Goal: Information Seeking & Learning: Learn about a topic

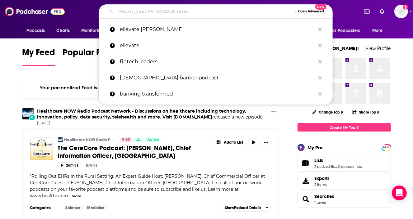
click at [215, 14] on input "Search podcasts, credits, & more..." at bounding box center [205, 12] width 179 height 10
click at [314, 12] on span "Open Advanced" at bounding box center [311, 11] width 26 height 3
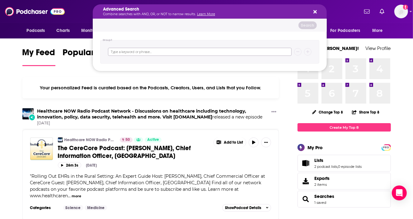
click at [133, 55] on input "Search podcasts, credits, & more..." at bounding box center [199, 52] width 183 height 8
click at [171, 51] on input "Search podcasts, credits, & more..." at bounding box center [199, 52] width 183 height 8
click at [155, 54] on input "Search podcasts, credits, & more..." at bounding box center [199, 52] width 183 height 8
type input "fintech"
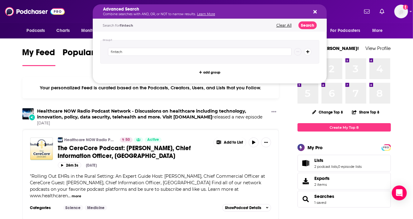
click at [308, 51] on icon "Search podcasts, credits, & more..." at bounding box center [307, 52] width 3 height 4
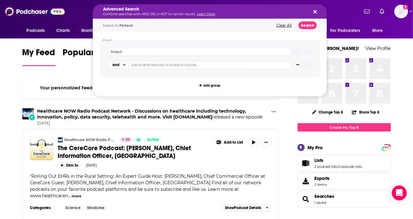
click at [297, 63] on icon "Search podcasts, credits, & more..." at bounding box center [297, 65] width 3 height 4
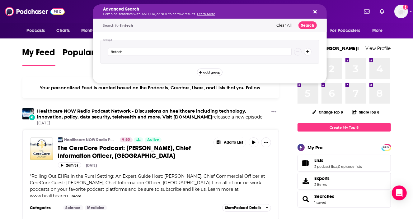
click at [211, 71] on span "add group" at bounding box center [211, 72] width 17 height 3
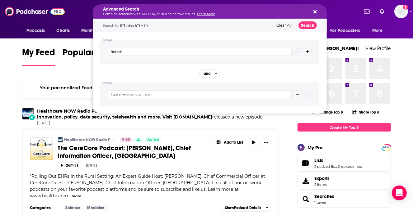
click at [283, 26] on button "Clear All" at bounding box center [283, 25] width 19 height 4
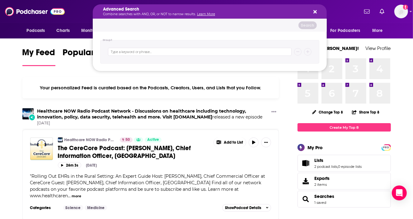
click at [311, 12] on button "Search podcasts, credits, & more..." at bounding box center [313, 11] width 5 height 5
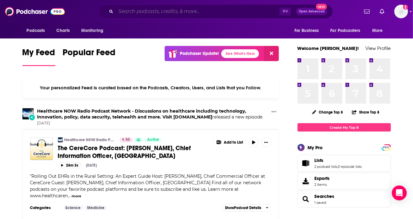
click at [148, 8] on input "Search podcasts, credits, & more..." at bounding box center [198, 12] width 164 height 10
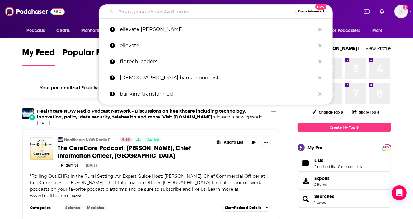
click at [153, 12] on input "Search podcasts, credits, & more..." at bounding box center [205, 12] width 179 height 10
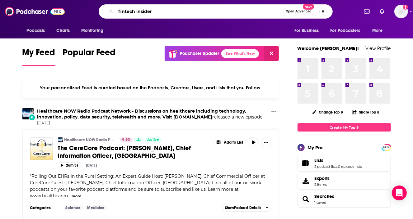
type input "fintech insider"
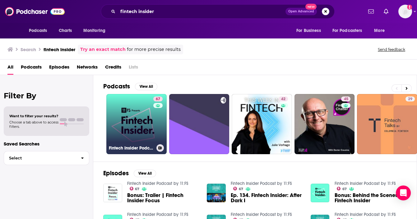
click at [121, 122] on link "67 Fintech Insider Podcast by 11:FS" at bounding box center [136, 124] width 60 height 60
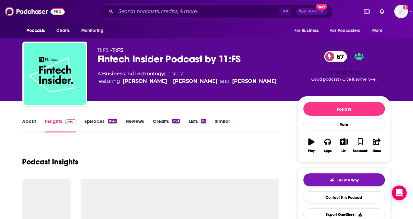
click at [196, 60] on div "Fintech Insider Podcast by 11:FS 67" at bounding box center [193, 59] width 190 height 12
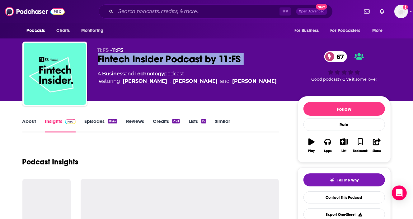
click at [196, 60] on div "Fintech Insider Podcast by 11:FS 67" at bounding box center [193, 59] width 190 height 12
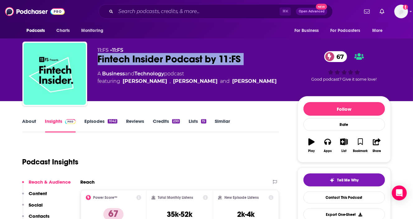
copy div "Fintech Insider Podcast by 11:FS 67"
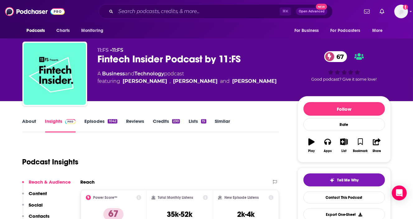
click at [32, 122] on link "About" at bounding box center [29, 125] width 14 height 14
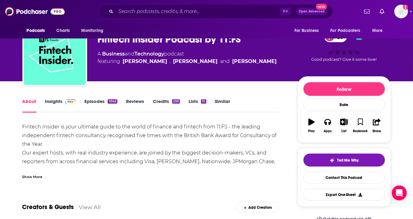
scroll to position [22, 0]
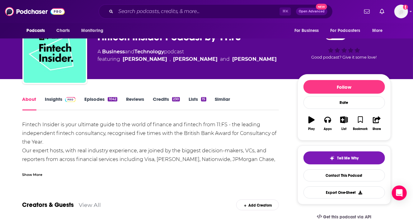
click at [25, 173] on div "Show More" at bounding box center [32, 175] width 20 height 6
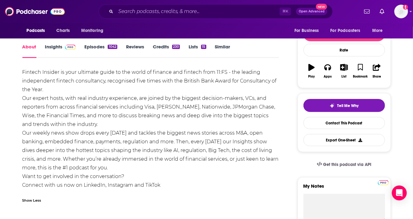
scroll to position [73, 0]
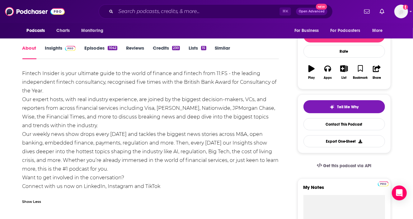
click at [71, 78] on div "Fintech Insider is your ultimate guide to the world of finance and fintech from…" at bounding box center [150, 130] width 256 height 122
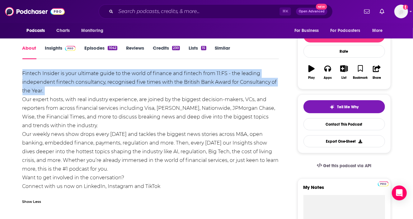
click at [71, 78] on div "Fintech Insider is your ultimate guide to the world of finance and fintech from…" at bounding box center [150, 130] width 256 height 122
copy div "Fintech Insider is your ultimate guide to the world of finance and fintech from…"
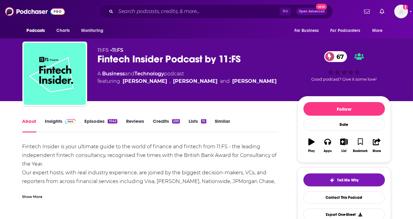
scroll to position [38, 0]
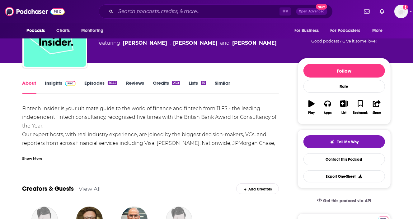
click at [35, 160] on div "Show More" at bounding box center [32, 158] width 20 height 6
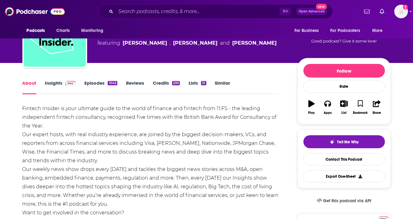
click at [82, 136] on div "Fintech Insider is your ultimate guide to the world of finance and fintech from…" at bounding box center [150, 165] width 256 height 122
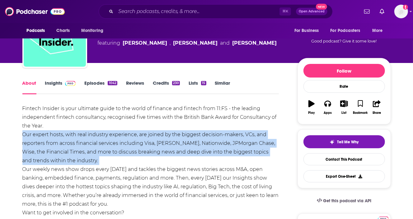
click at [82, 136] on div "Fintech Insider is your ultimate guide to the world of finance and fintech from…" at bounding box center [150, 165] width 256 height 122
copy div "Our expert hosts, with real industry experience, are joined by the biggest deci…"
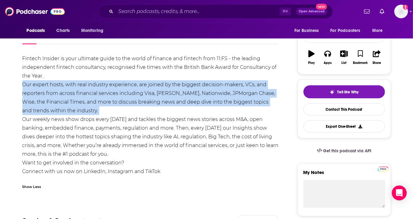
scroll to position [103, 0]
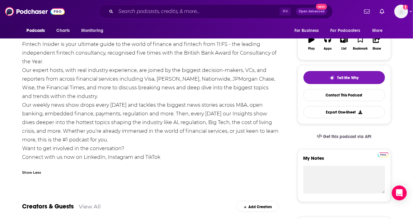
click at [115, 137] on div "Fintech Insider is your ultimate guide to the world of finance and fintech from…" at bounding box center [150, 101] width 256 height 122
drag, startPoint x: 132, startPoint y: 139, endPoint x: 21, endPoint y: 107, distance: 115.3
copy div "Our weekly news show drops every [DATE] and tackles the biggest news stories ac…"
click at [149, 81] on div "Fintech Insider is your ultimate guide to the world of finance and fintech from…" at bounding box center [150, 101] width 256 height 122
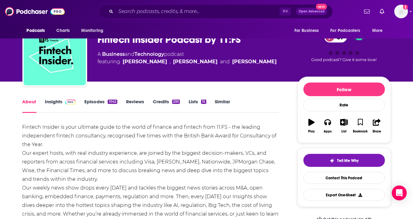
scroll to position [19, 0]
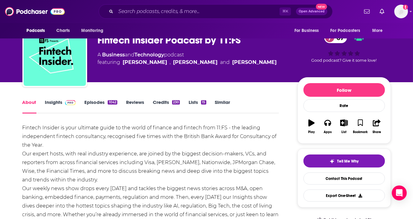
click at [60, 105] on link "Insights" at bounding box center [60, 106] width 31 height 14
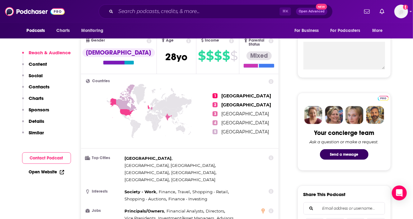
click at [34, 122] on p "Details" at bounding box center [37, 121] width 16 height 6
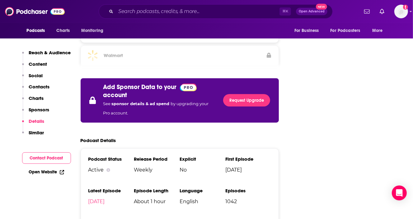
scroll to position [1137, 0]
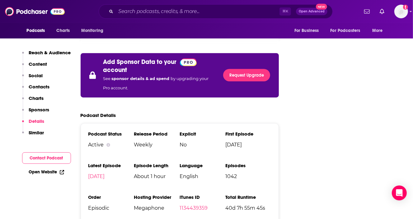
click at [141, 142] on span "Weekly" at bounding box center [157, 145] width 46 height 6
click at [40, 52] on p "Reach & Audience" at bounding box center [50, 53] width 42 height 6
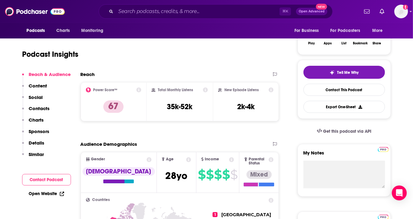
scroll to position [93, 0]
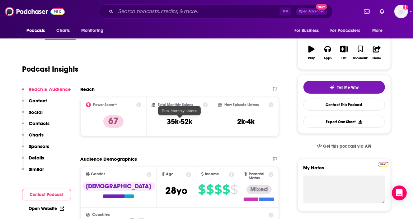
click at [177, 122] on h3 "35k-52k" at bounding box center [179, 121] width 25 height 9
copy div "35k-52k"
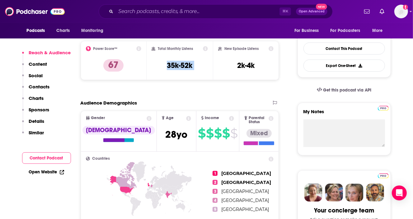
scroll to position [159, 0]
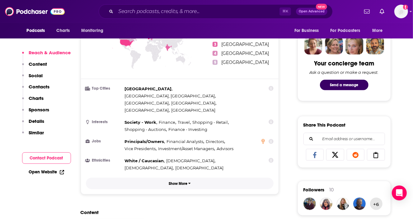
click at [173, 178] on button "Show More" at bounding box center [180, 184] width 188 height 12
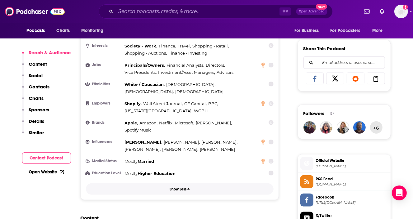
scroll to position [0, 0]
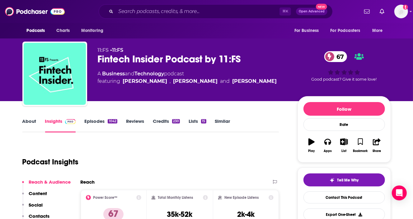
click at [90, 124] on link "Episodes 1042" at bounding box center [100, 125] width 33 height 14
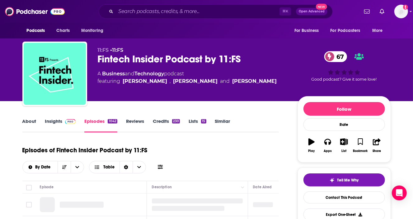
scroll to position [106, 0]
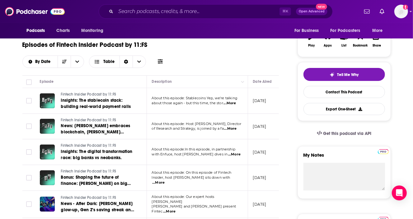
click at [232, 104] on span "...More" at bounding box center [229, 103] width 12 height 5
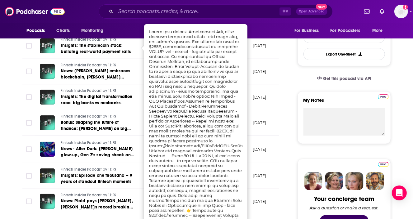
scroll to position [162, 0]
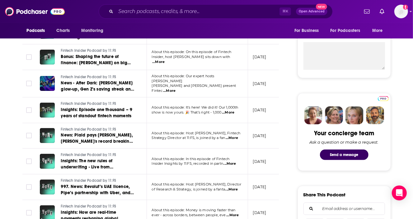
scroll to position [227, 0]
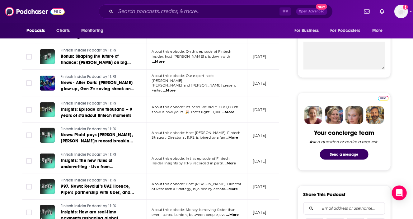
click at [229, 136] on span "...More" at bounding box center [231, 138] width 12 height 5
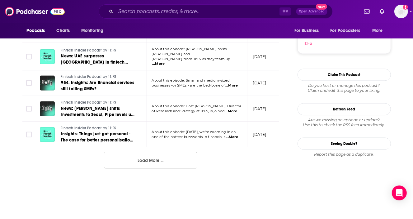
scroll to position [695, 0]
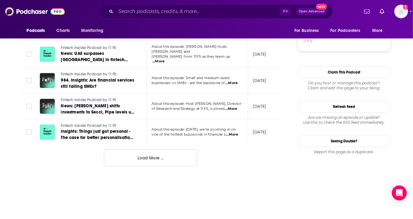
click at [138, 159] on button "Load More ..." at bounding box center [150, 158] width 93 height 17
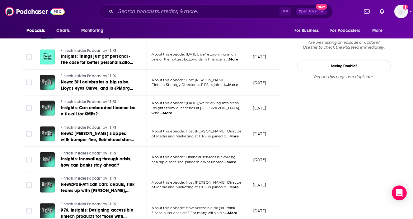
scroll to position [814, 0]
